Goal: Task Accomplishment & Management: Manage account settings

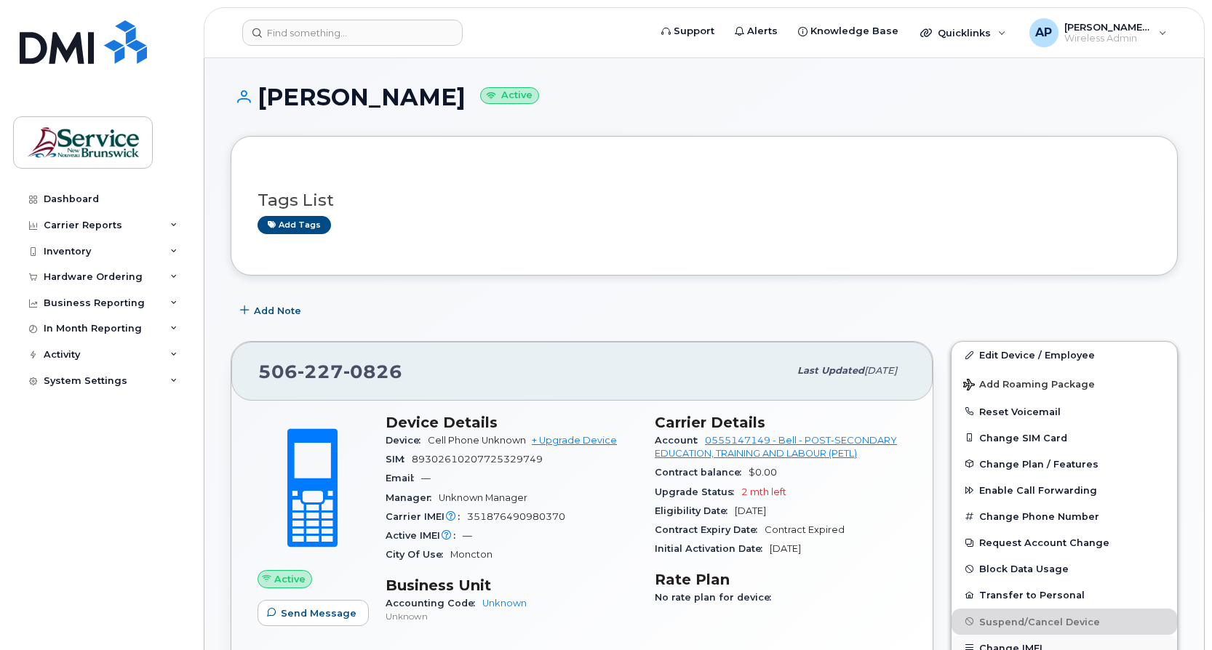
scroll to position [73, 0]
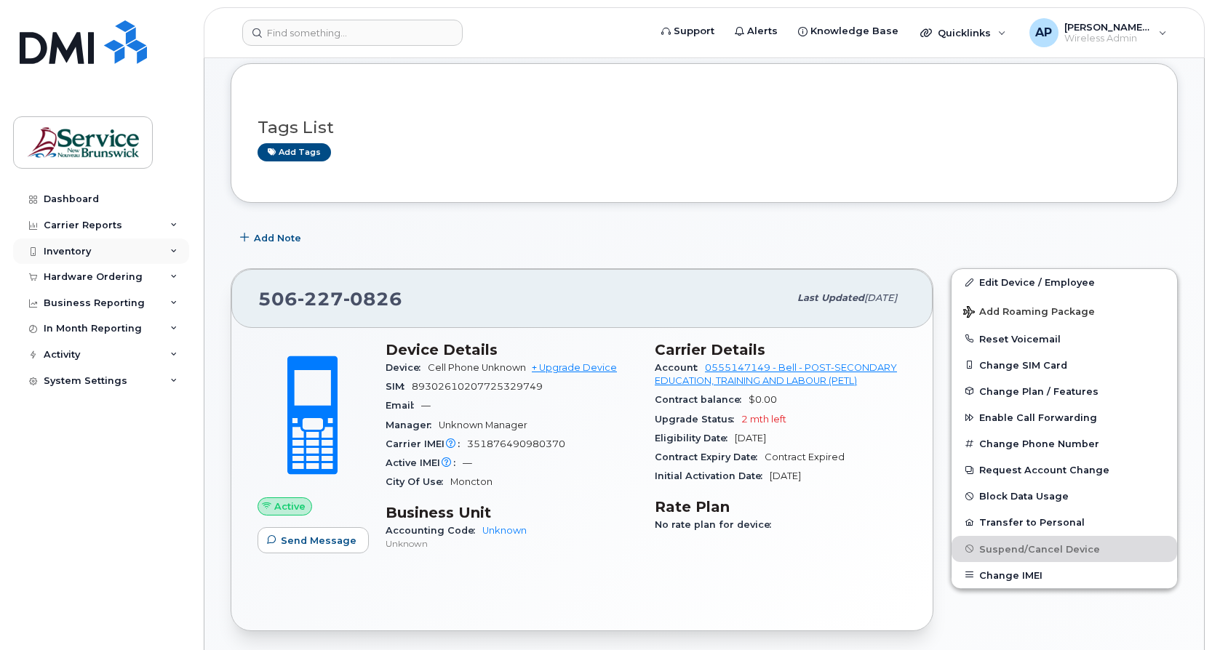
click at [71, 250] on div "Inventory" at bounding box center [67, 252] width 47 height 12
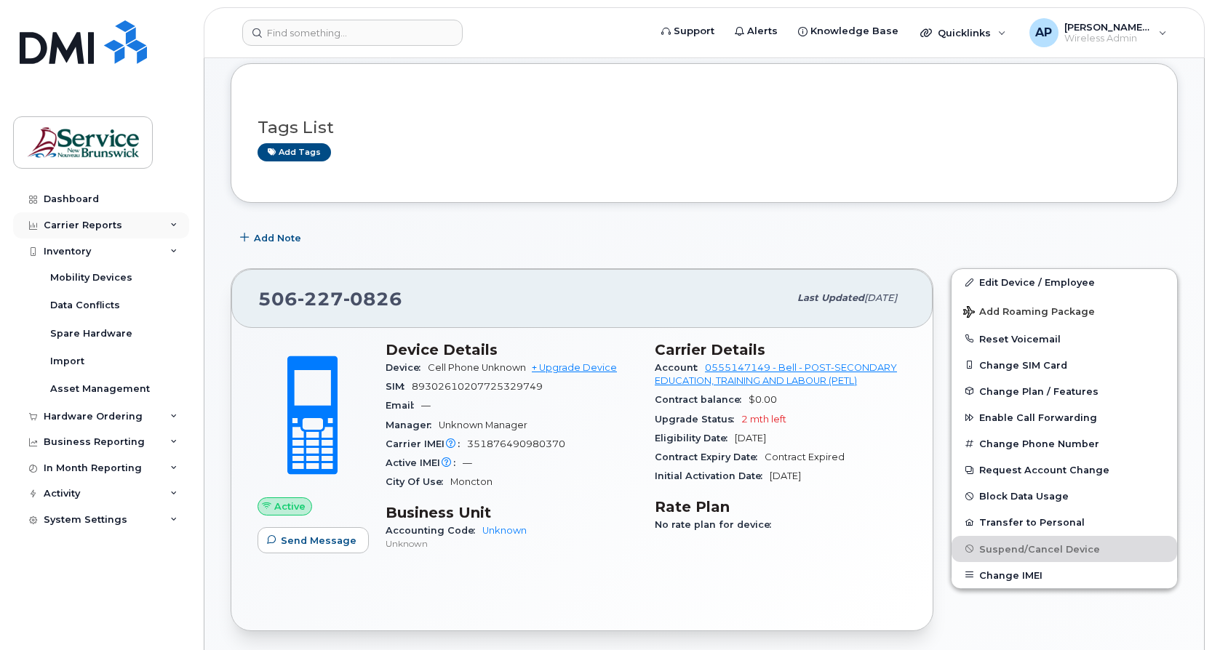
click at [72, 225] on div "Carrier Reports" at bounding box center [83, 226] width 79 height 12
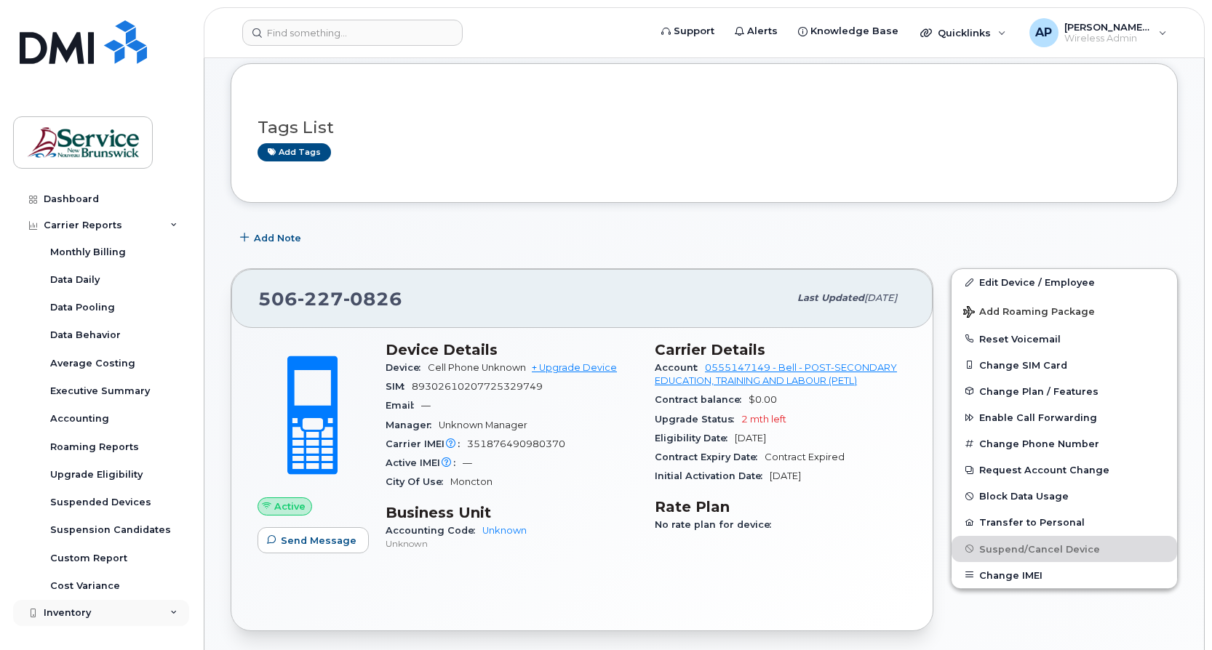
click at [68, 607] on div "Inventory" at bounding box center [101, 613] width 176 height 26
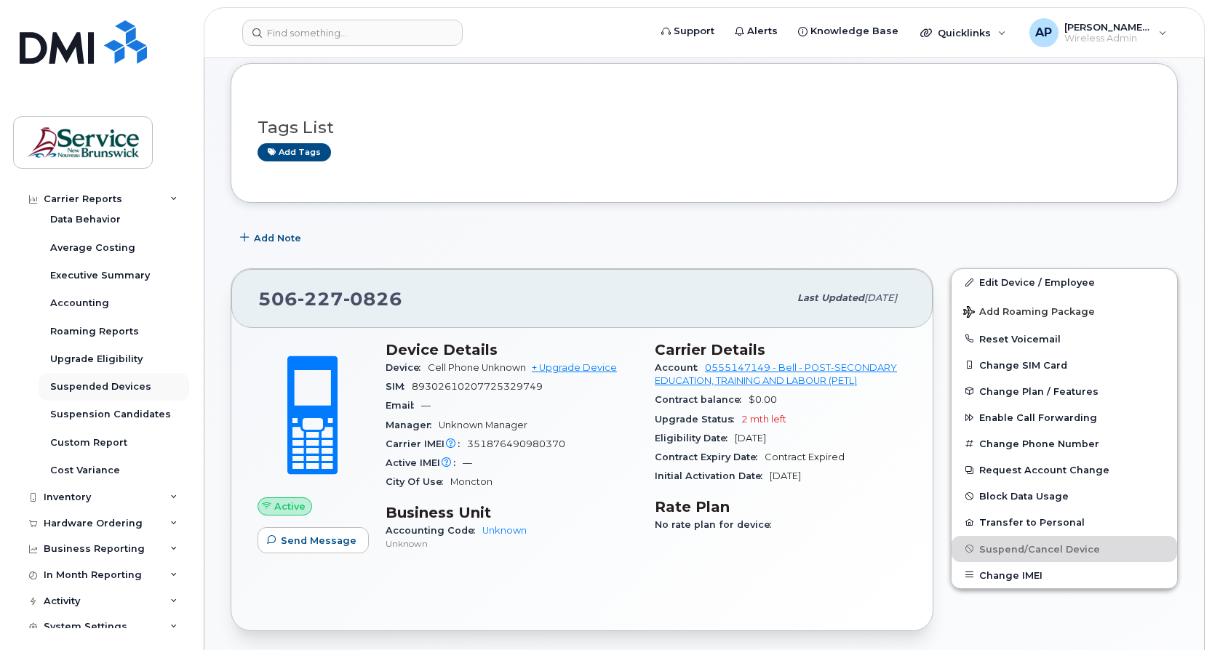
scroll to position [127, 0]
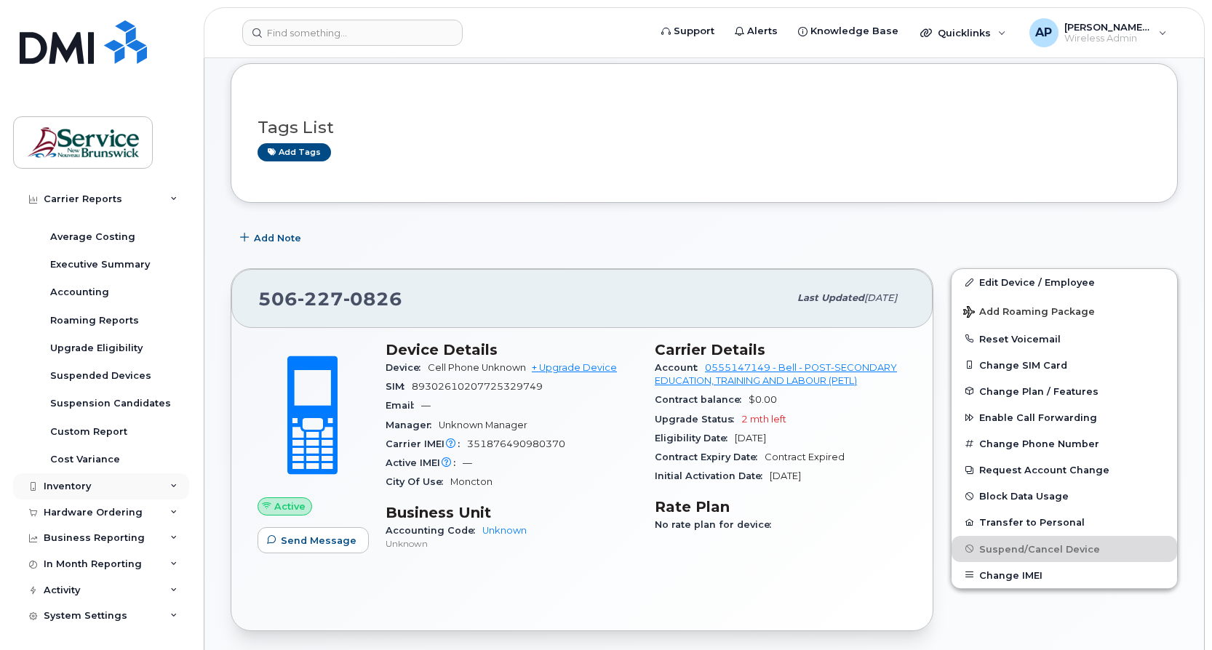
click at [81, 481] on div "Inventory" at bounding box center [67, 487] width 47 height 12
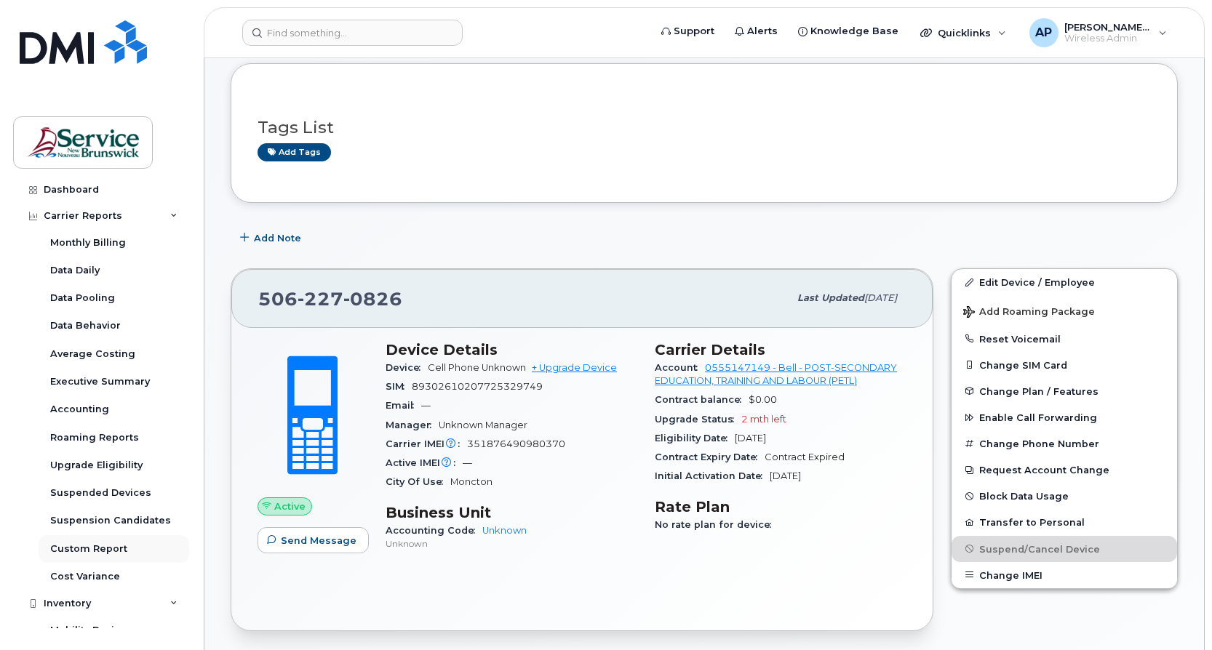
scroll to position [0, 0]
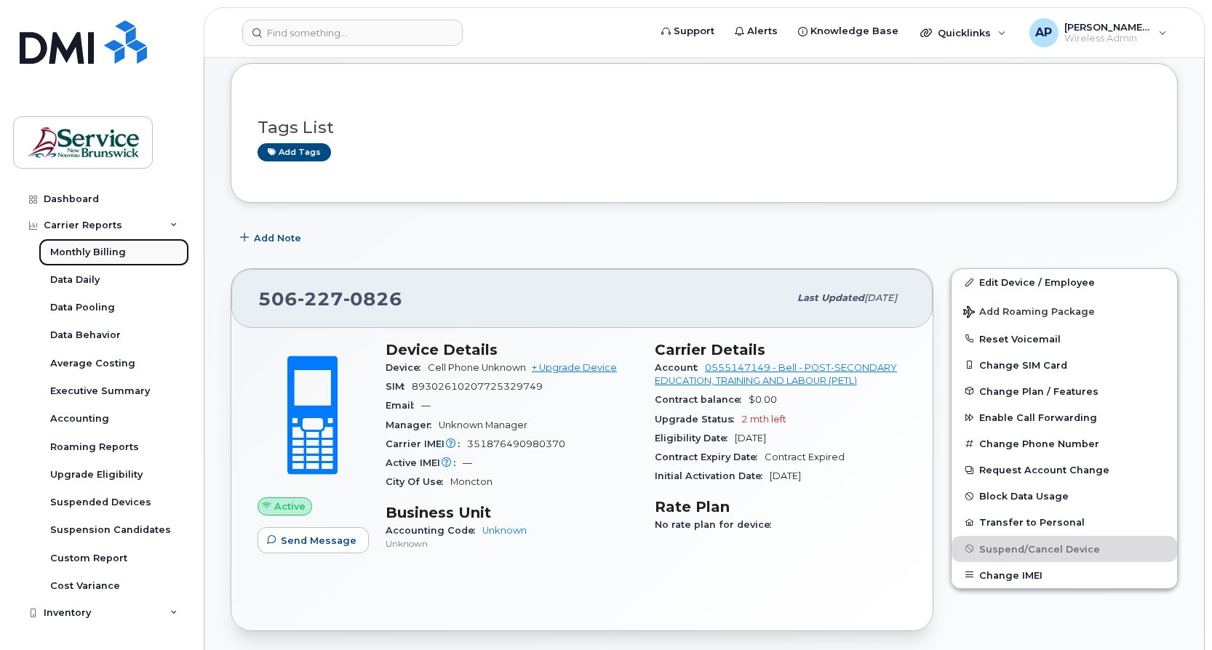
click at [113, 251] on div "Monthly Billing" at bounding box center [88, 252] width 76 height 13
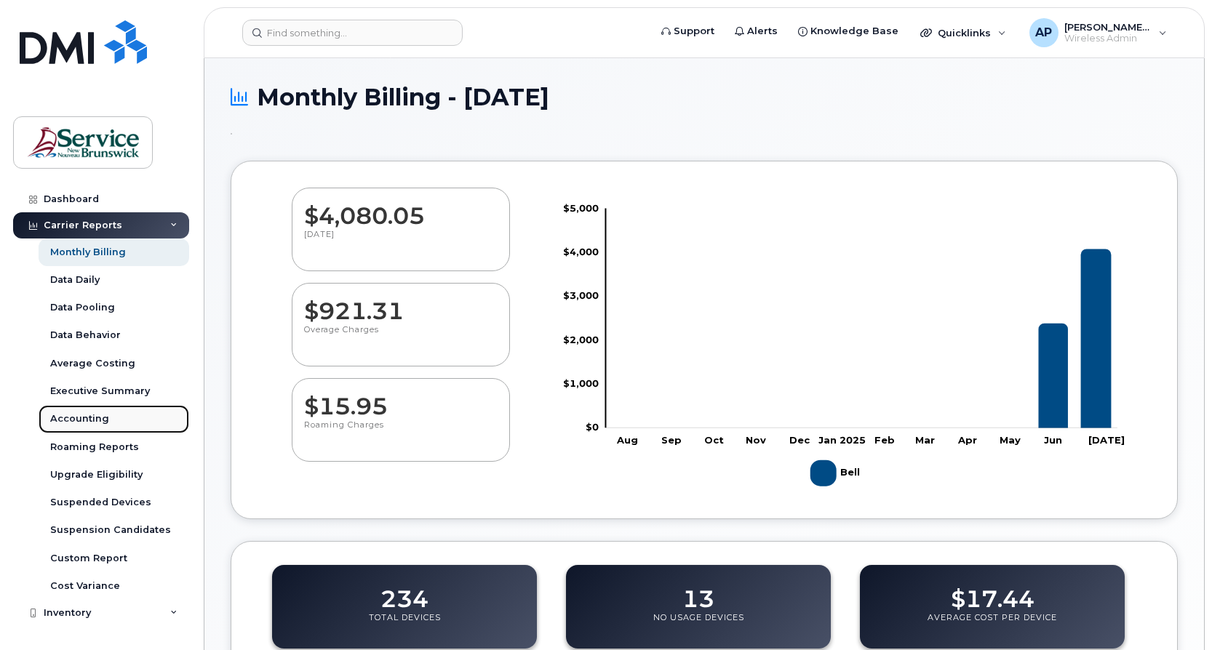
click at [90, 424] on div "Accounting" at bounding box center [79, 418] width 59 height 13
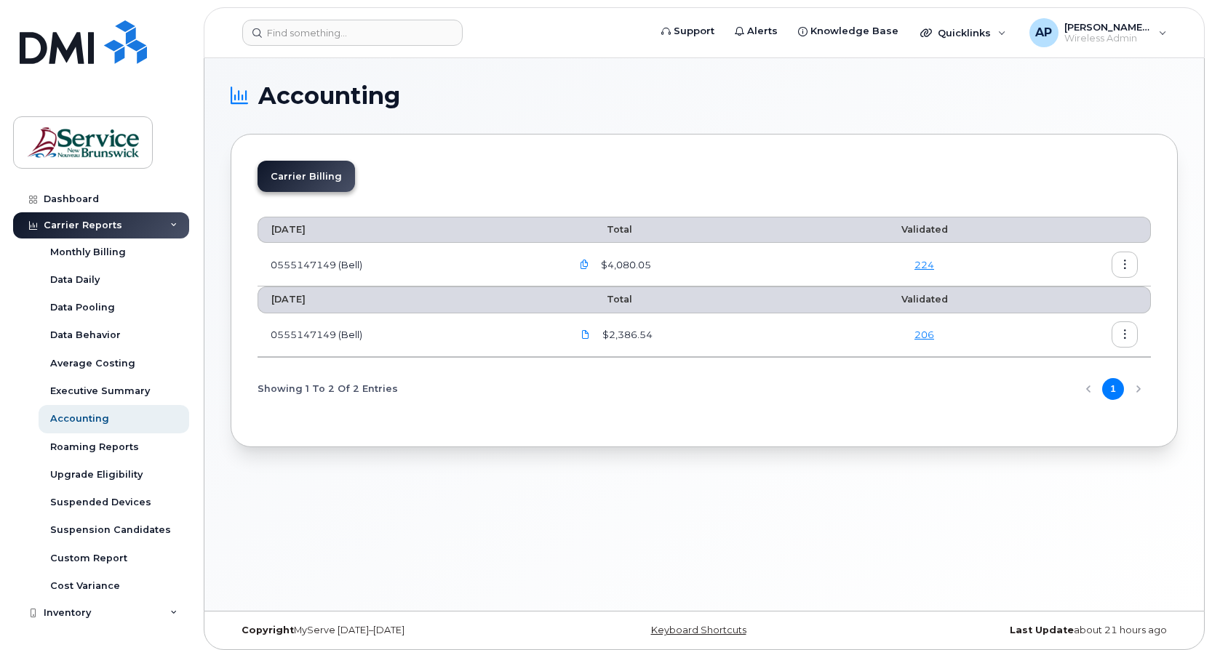
click at [589, 265] on icon "button" at bounding box center [584, 264] width 9 height 9
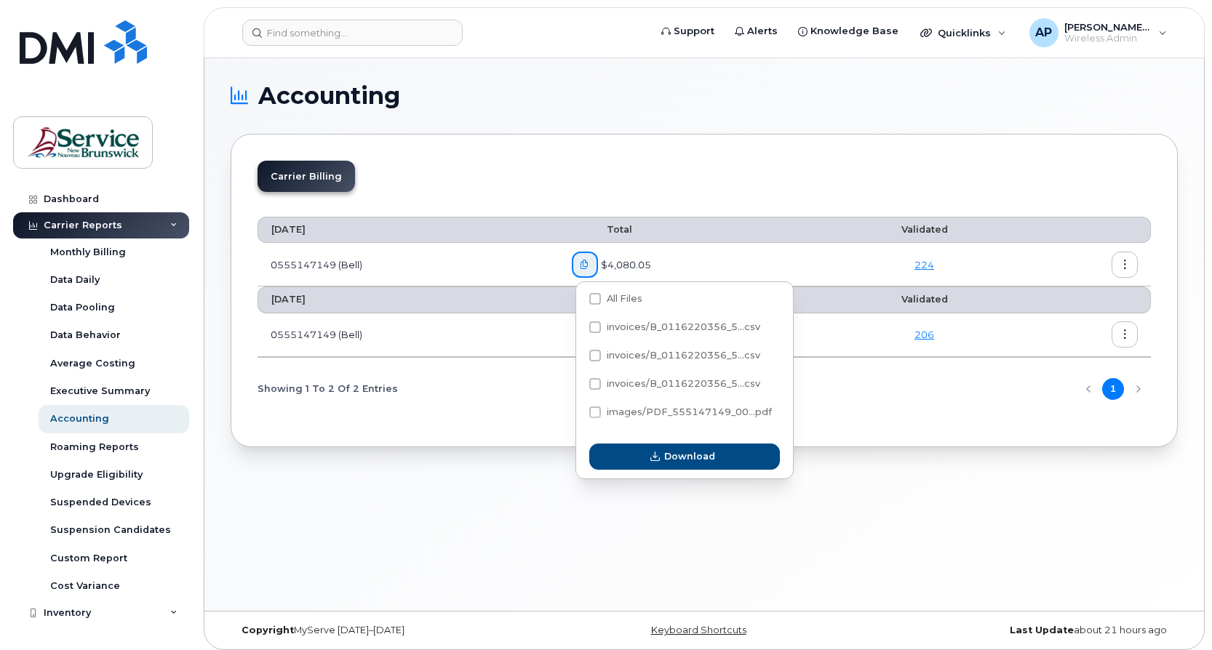
click at [585, 267] on icon "button" at bounding box center [584, 264] width 9 height 9
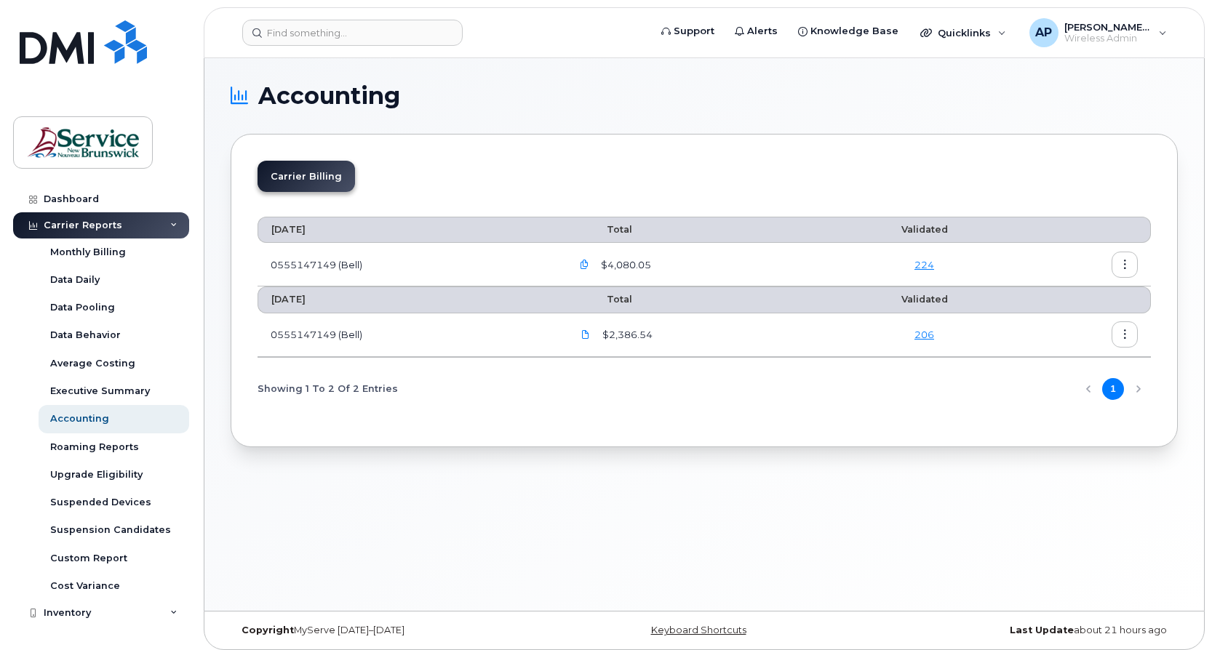
click at [1129, 263] on button "button" at bounding box center [1124, 265] width 26 height 26
click at [1070, 295] on div "Details" at bounding box center [1071, 296] width 129 height 28
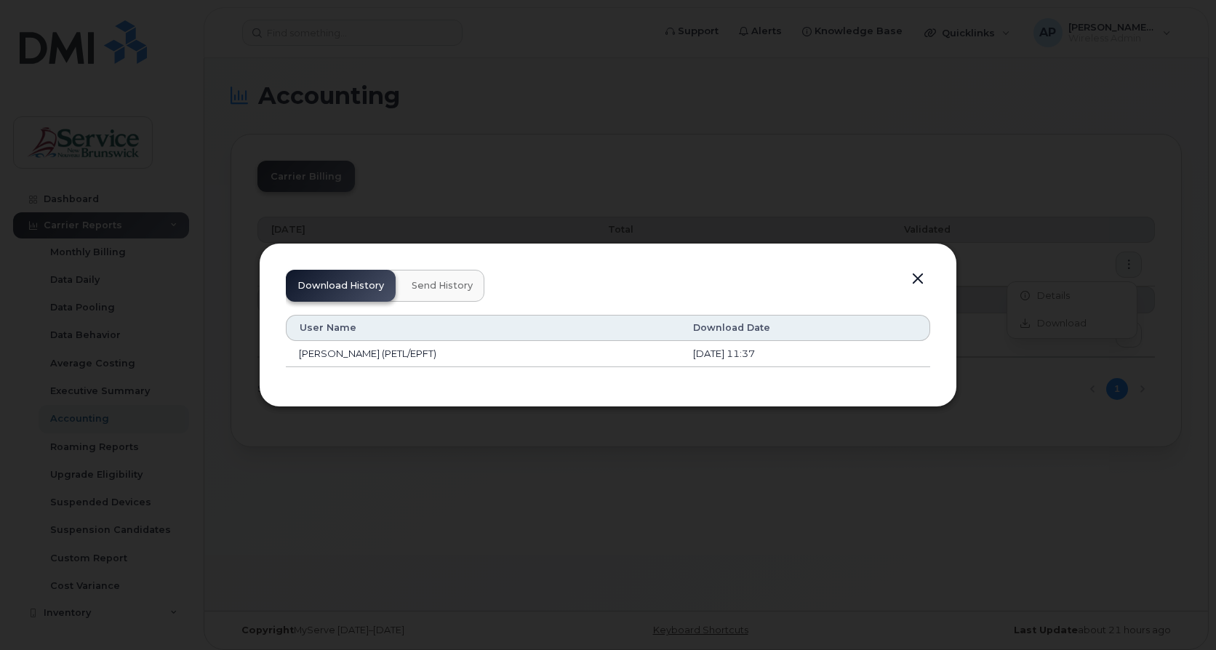
click at [922, 278] on button "button" at bounding box center [918, 279] width 22 height 20
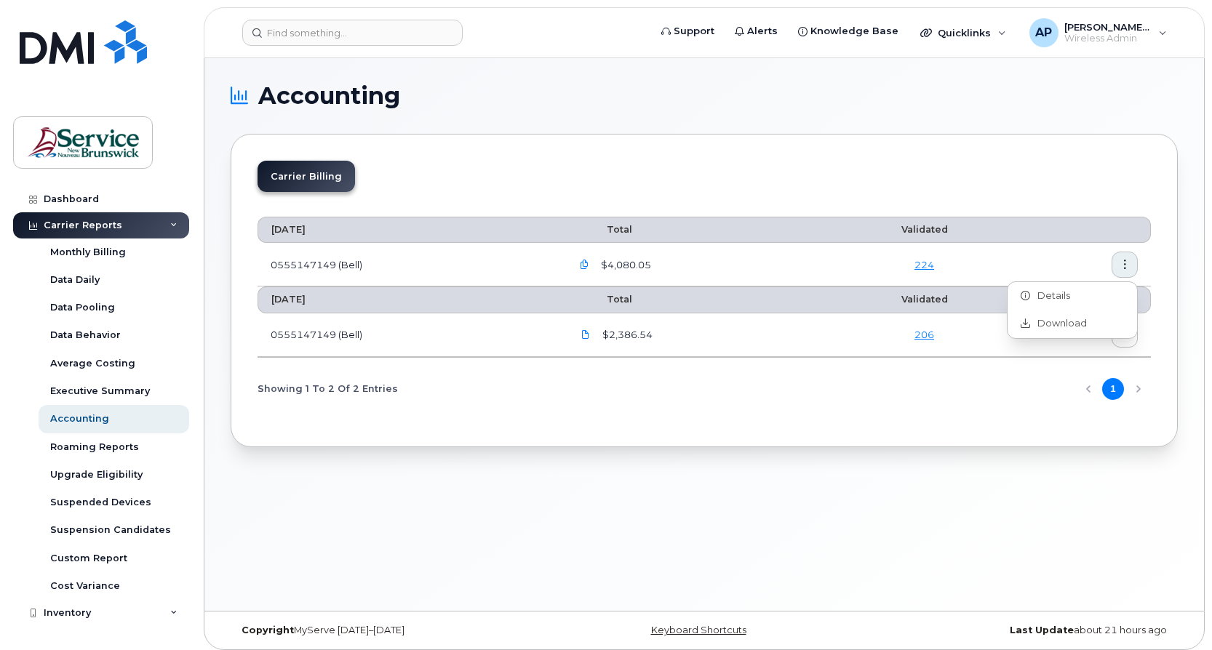
click at [1023, 251] on td at bounding box center [1084, 265] width 134 height 44
click at [924, 338] on link "206" at bounding box center [924, 335] width 20 height 12
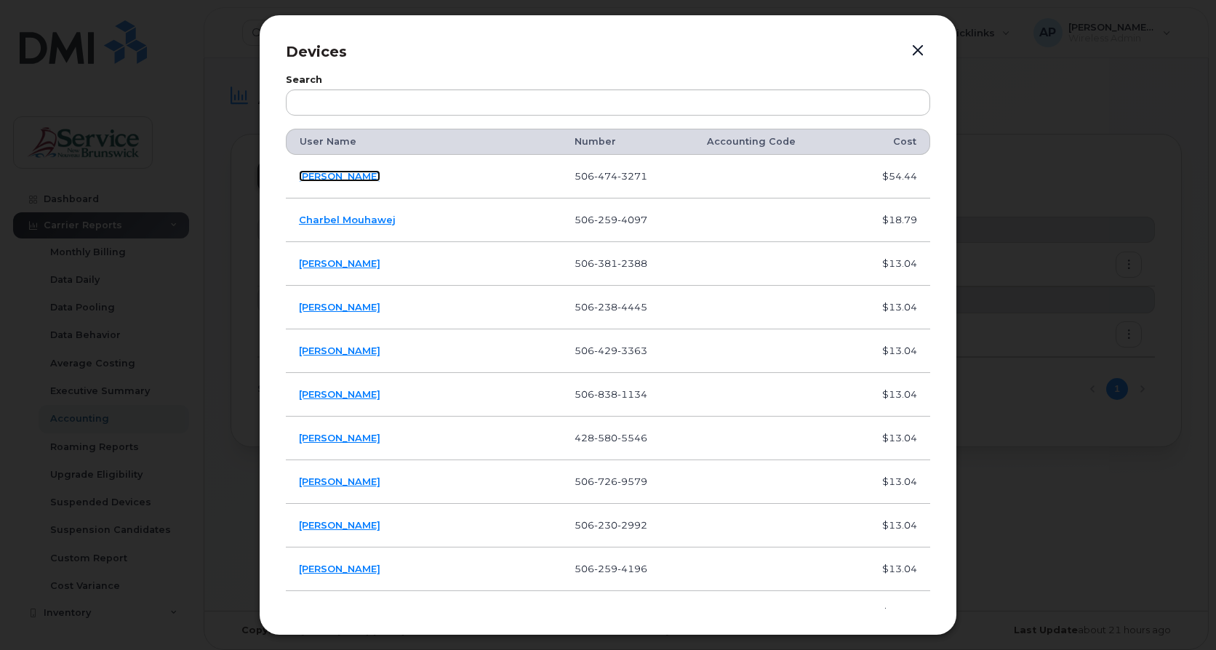
click at [325, 175] on link "[PERSON_NAME]" at bounding box center [339, 176] width 81 height 12
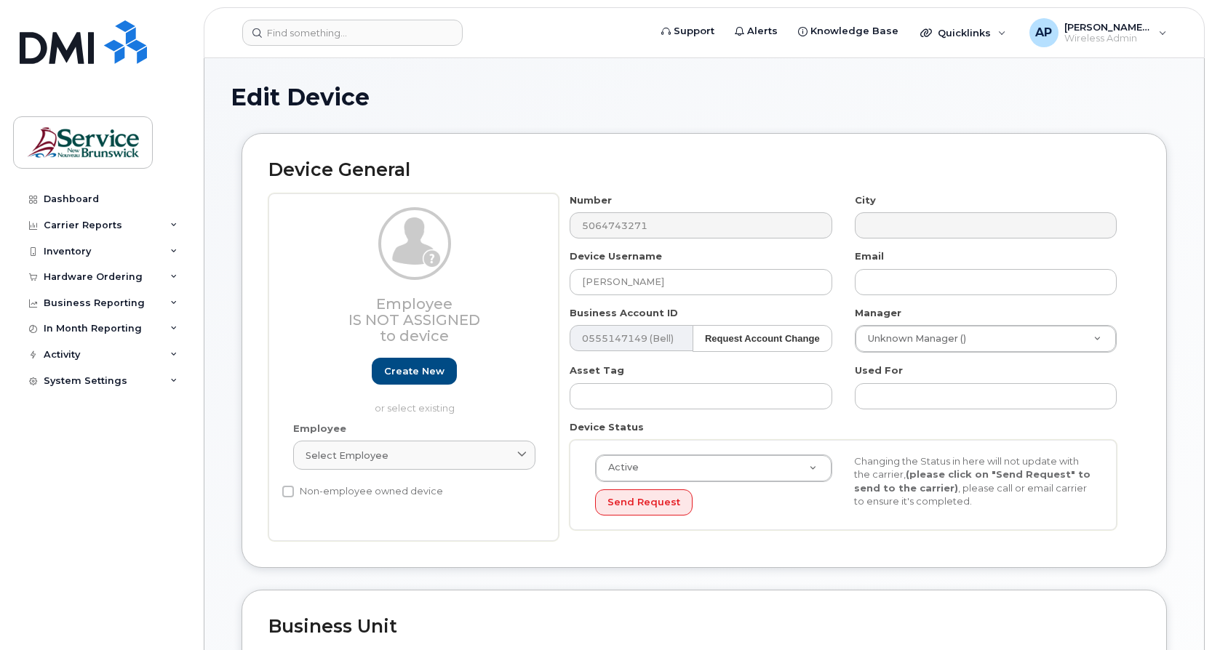
select select "34535599"
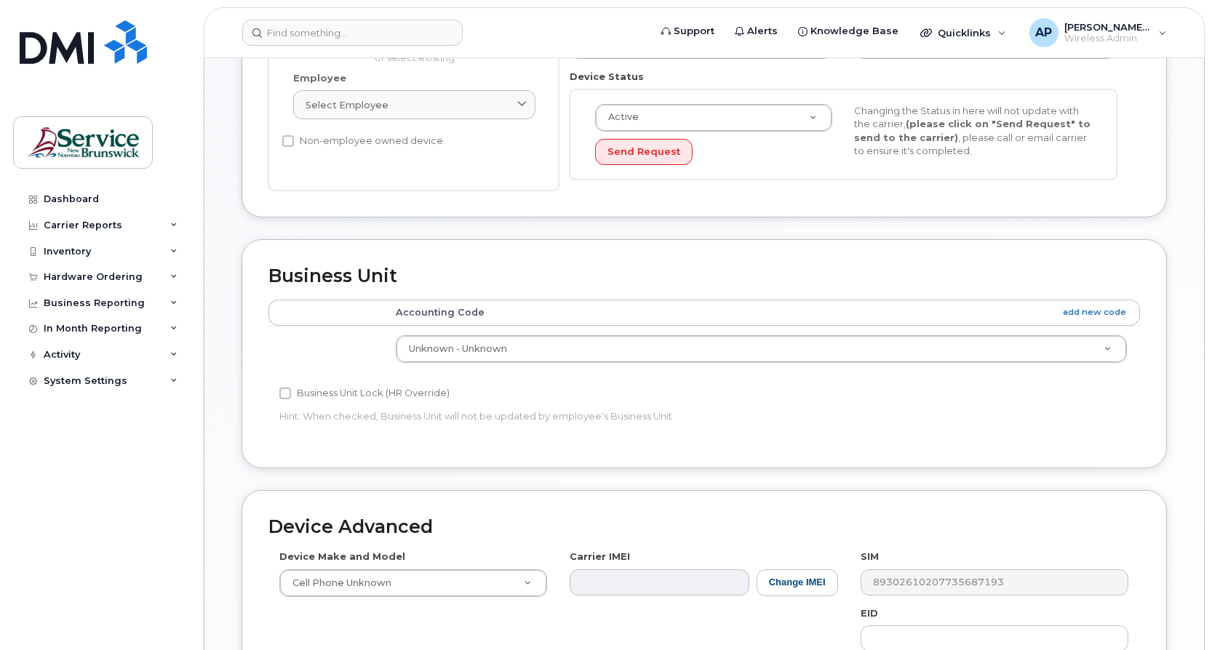
scroll to position [364, 0]
